Goal: Transaction & Acquisition: Download file/media

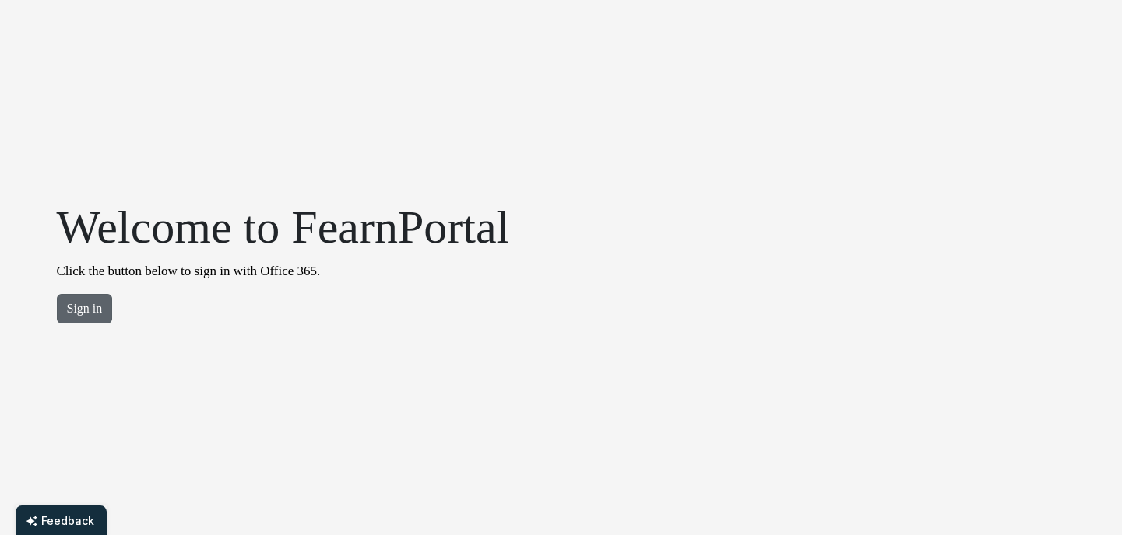
click at [71, 305] on button "Sign in" at bounding box center [85, 309] width 56 height 30
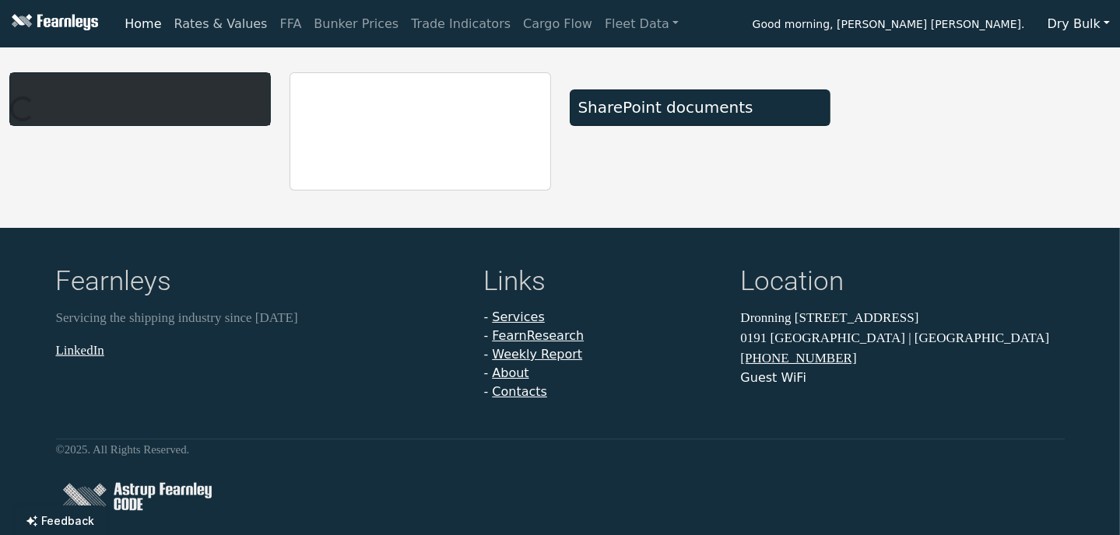
click at [217, 27] on link "Rates & Values" at bounding box center [221, 24] width 106 height 31
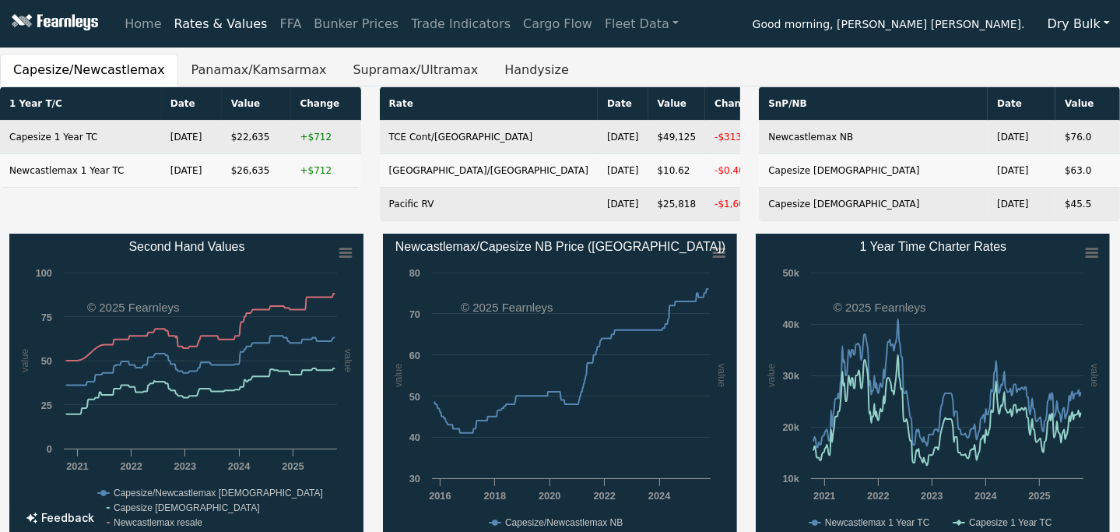
click at [1102, 23] on button "Dry Bulk" at bounding box center [1079, 24] width 83 height 30
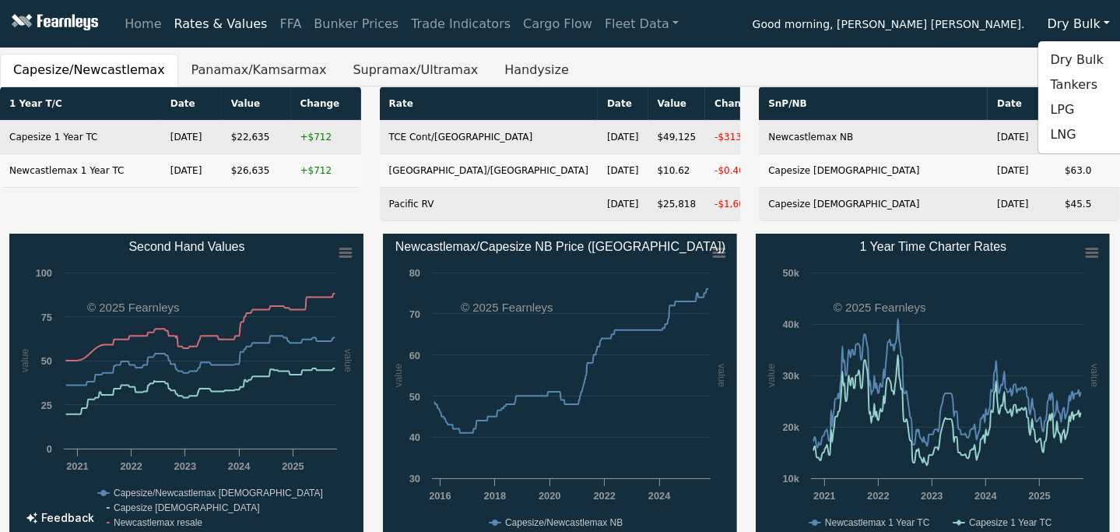
click at [1102, 23] on button "Dry Bulk" at bounding box center [1079, 24] width 83 height 30
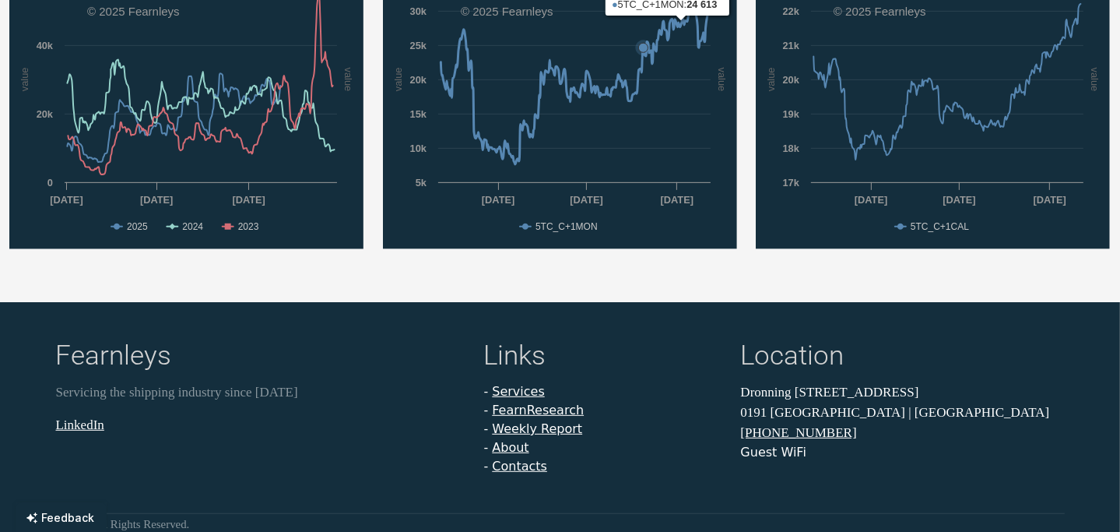
scroll to position [560, 0]
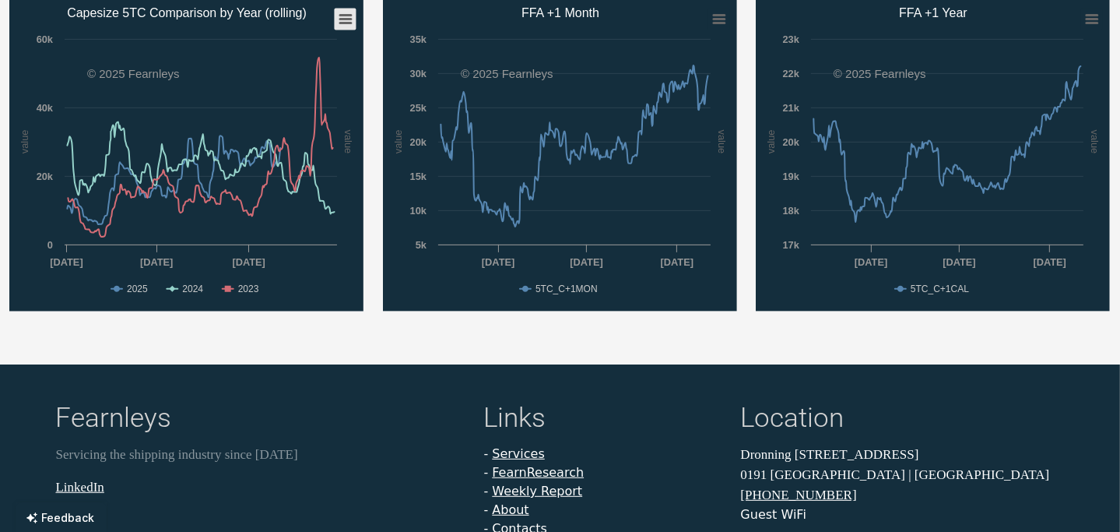
click at [343, 23] on rect "Capesize 5TC Comparison by Year (rolling)" at bounding box center [346, 20] width 22 height 22
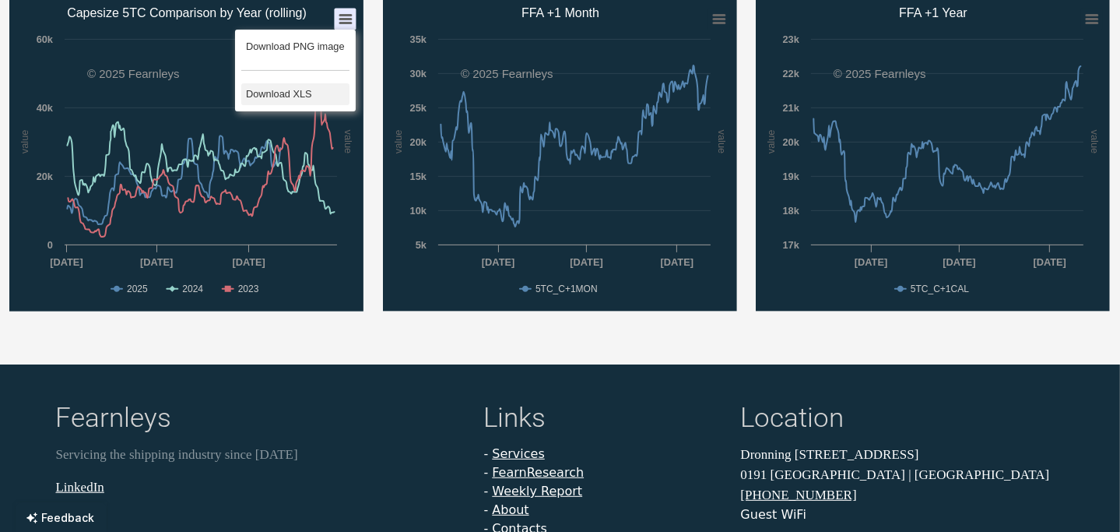
click at [305, 91] on li "Download XLS" at bounding box center [295, 94] width 108 height 22
